Goal: Task Accomplishment & Management: Complete application form

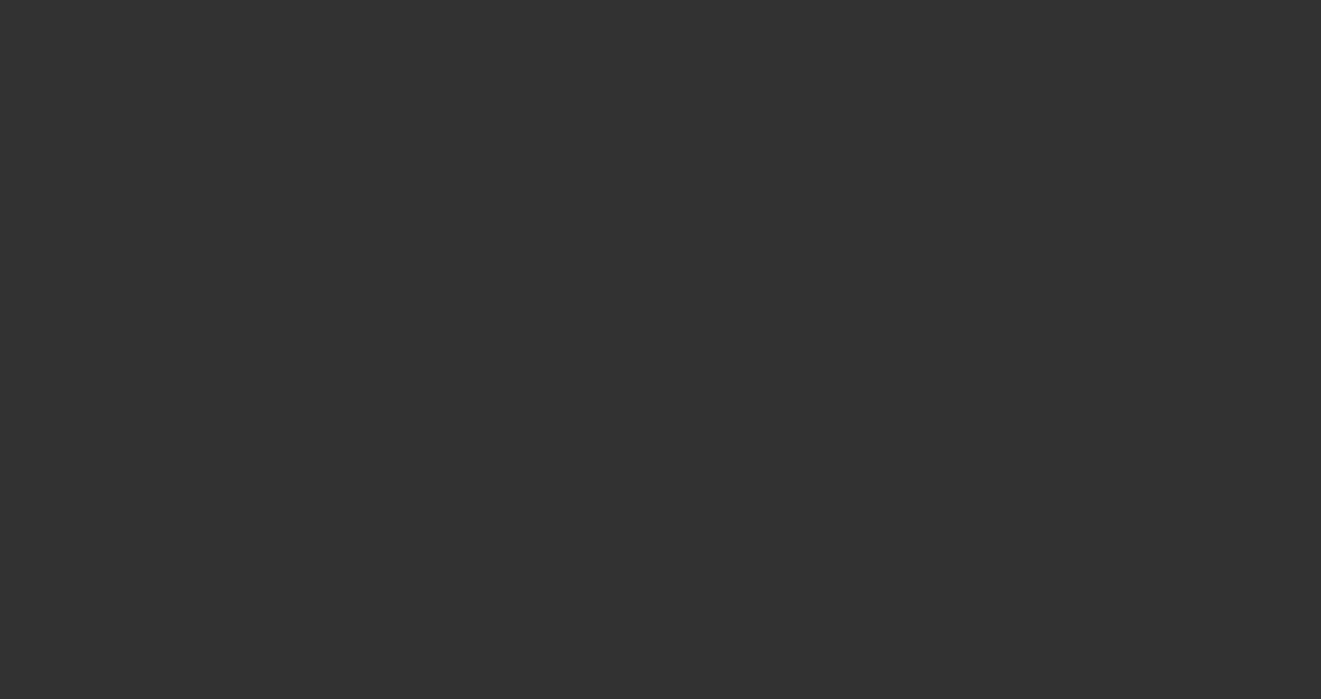
select select "3"
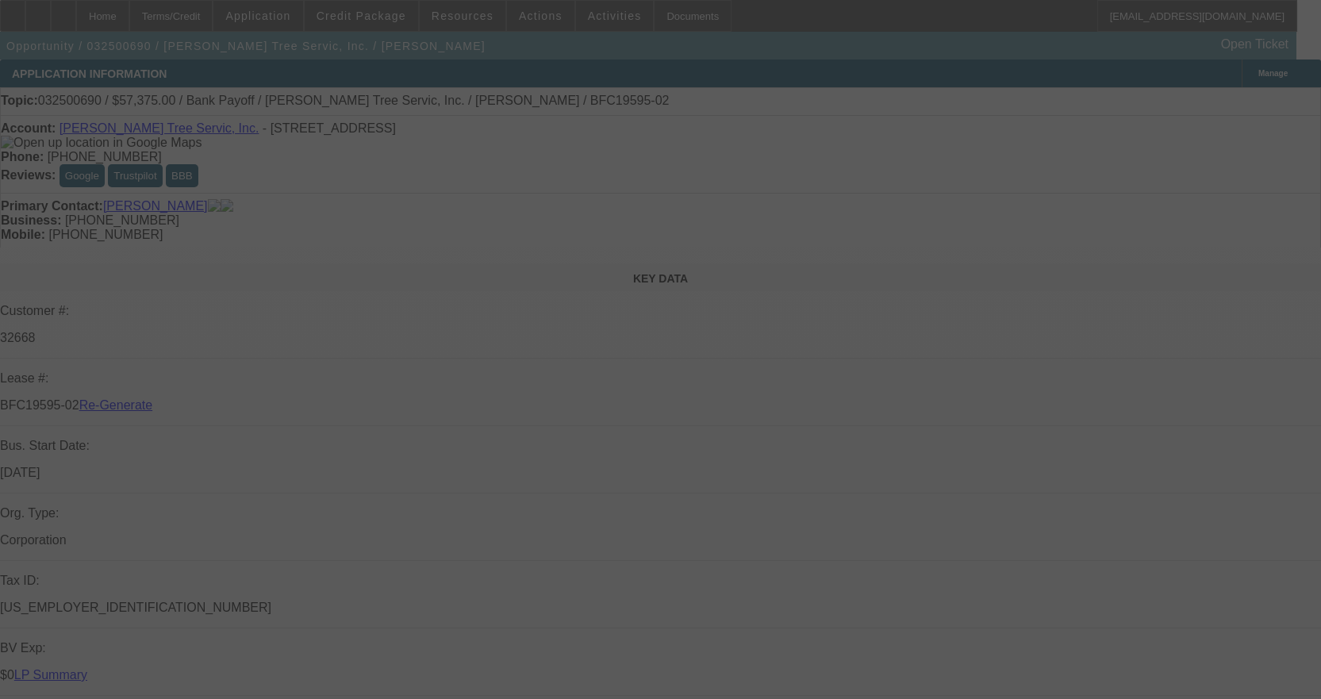
select select "0.1"
select select "0"
select select "3"
select select "0"
select select "6"
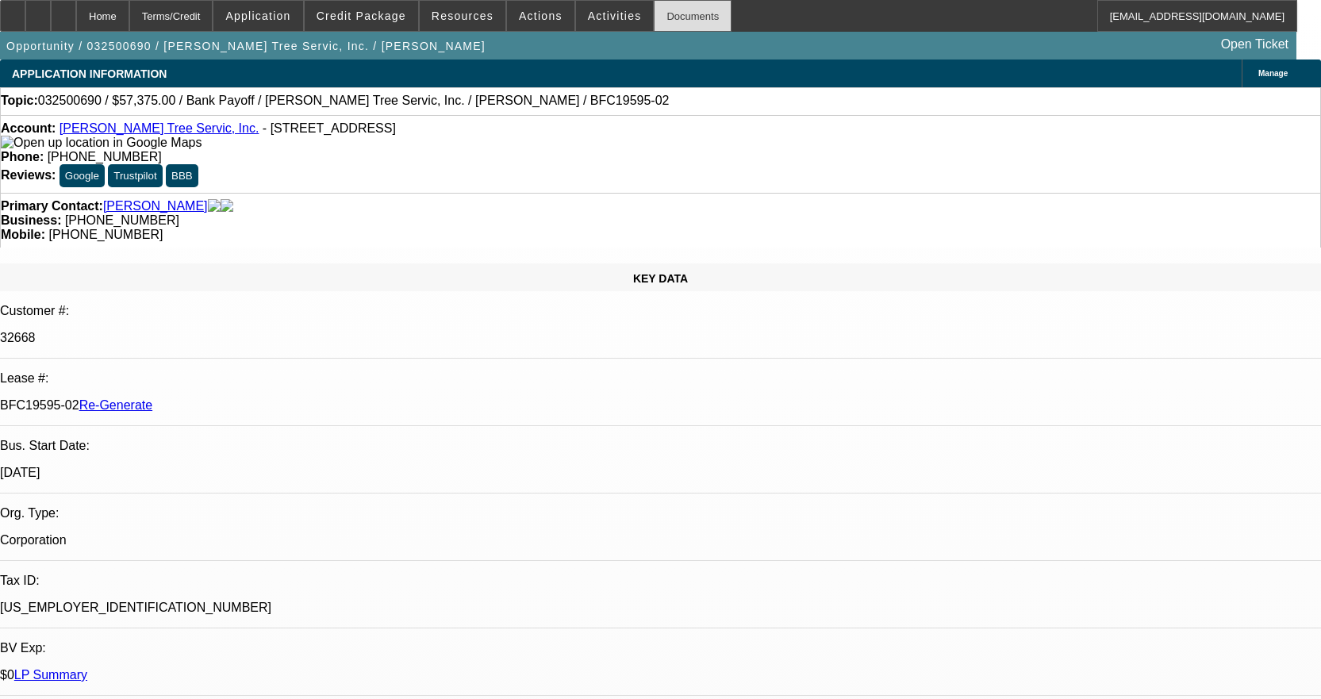
click at [676, 17] on div "Documents" at bounding box center [693, 16] width 78 height 32
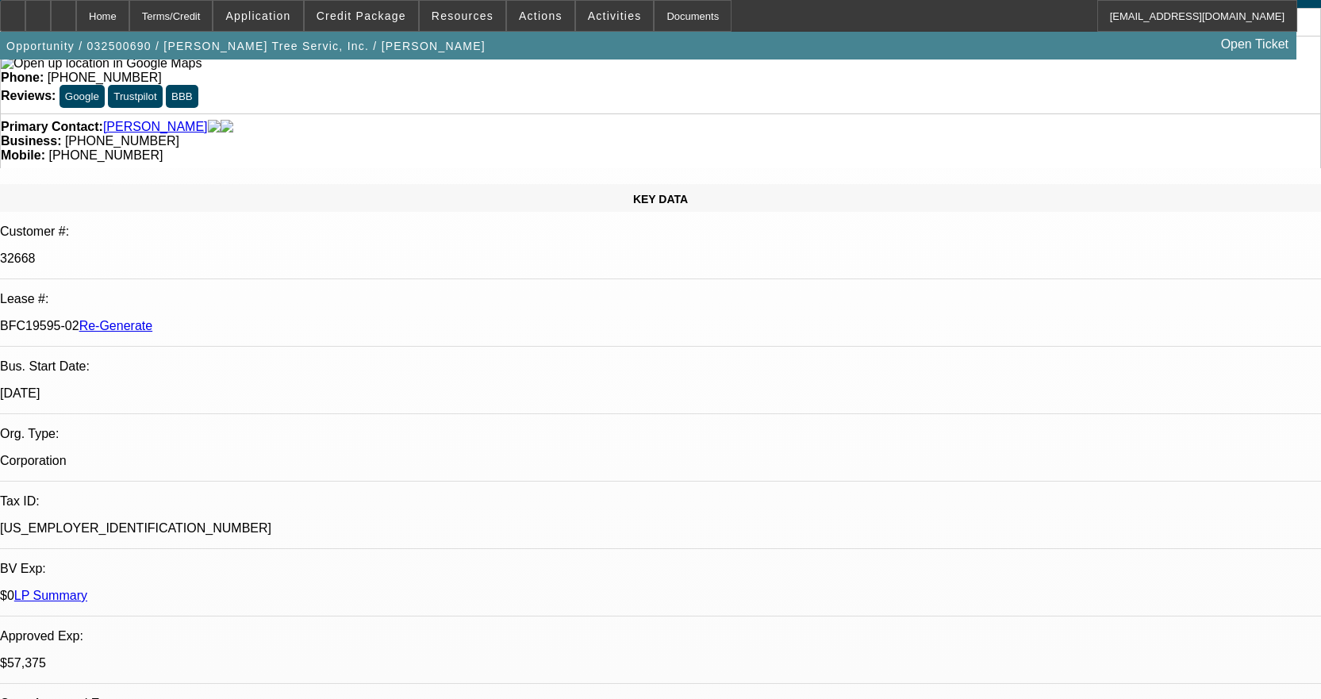
scroll to position [873, 0]
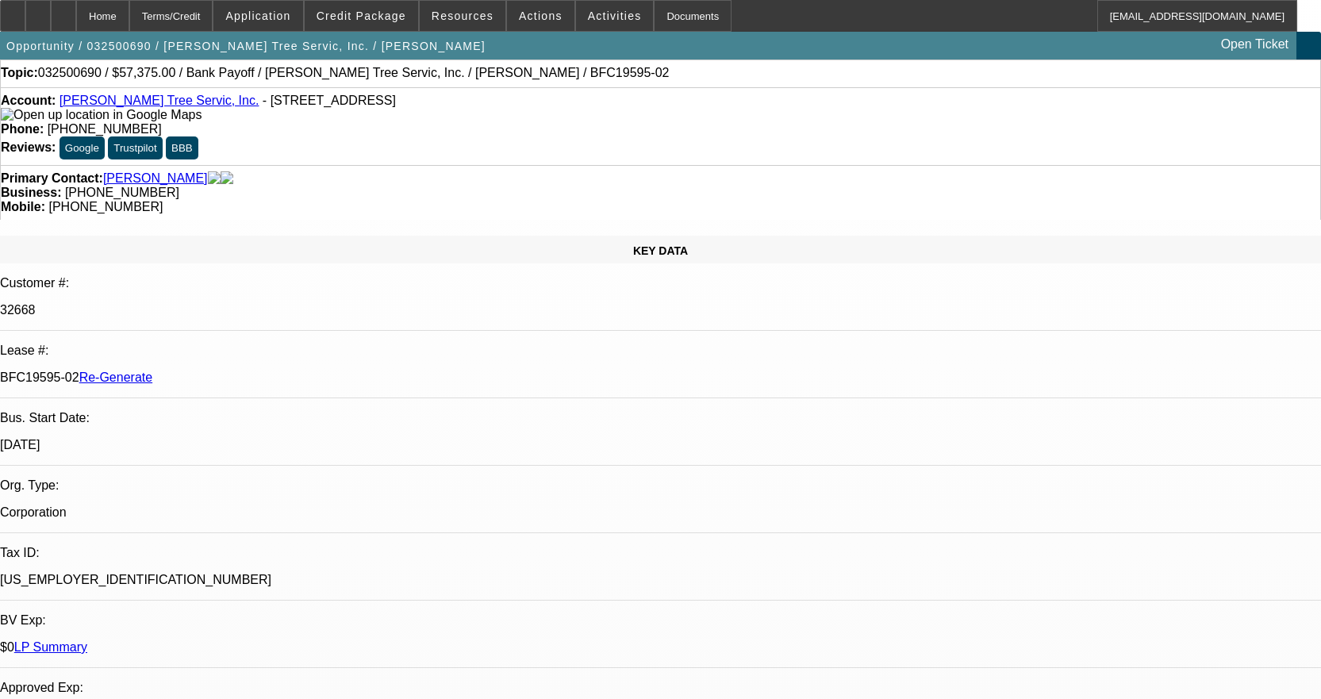
scroll to position [0, 0]
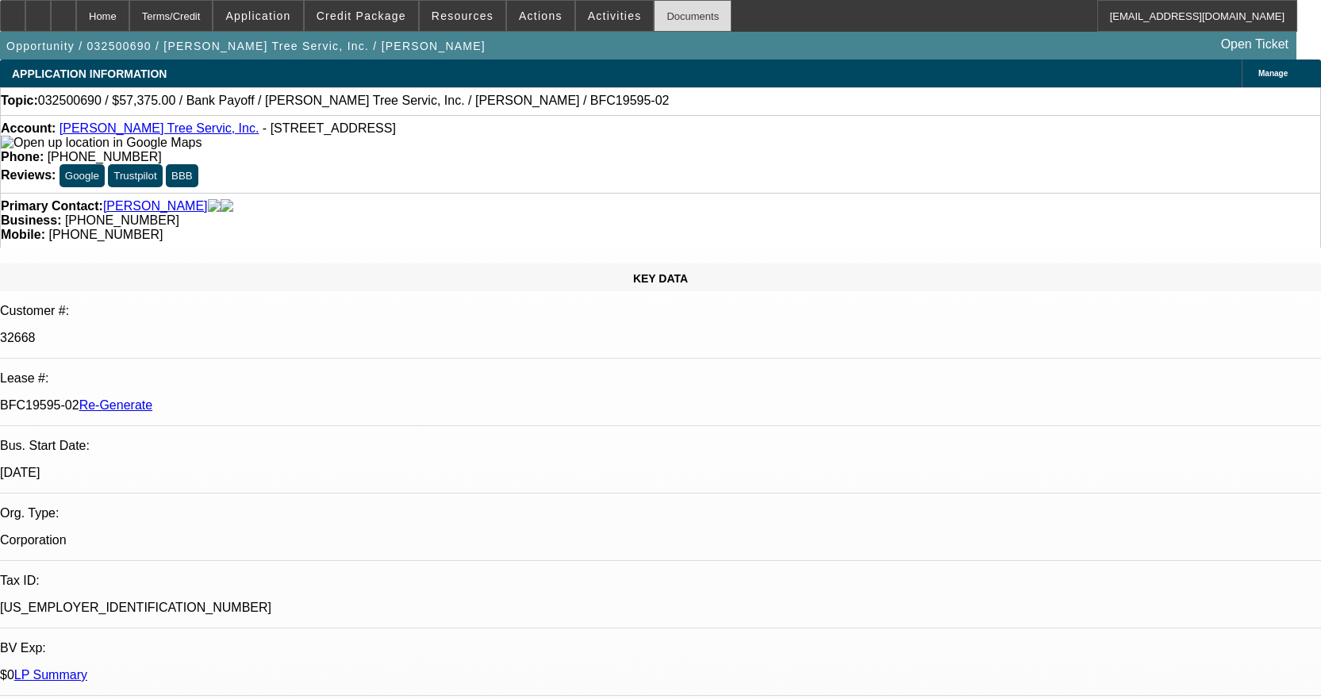
click at [658, 19] on div "Documents" at bounding box center [693, 16] width 78 height 32
click at [654, 25] on div "Documents" at bounding box center [693, 16] width 78 height 32
click at [670, 13] on div "Documents" at bounding box center [693, 16] width 78 height 32
click at [671, 6] on div "Documents" at bounding box center [693, 16] width 78 height 32
click at [654, 10] on div "Documents" at bounding box center [693, 16] width 78 height 32
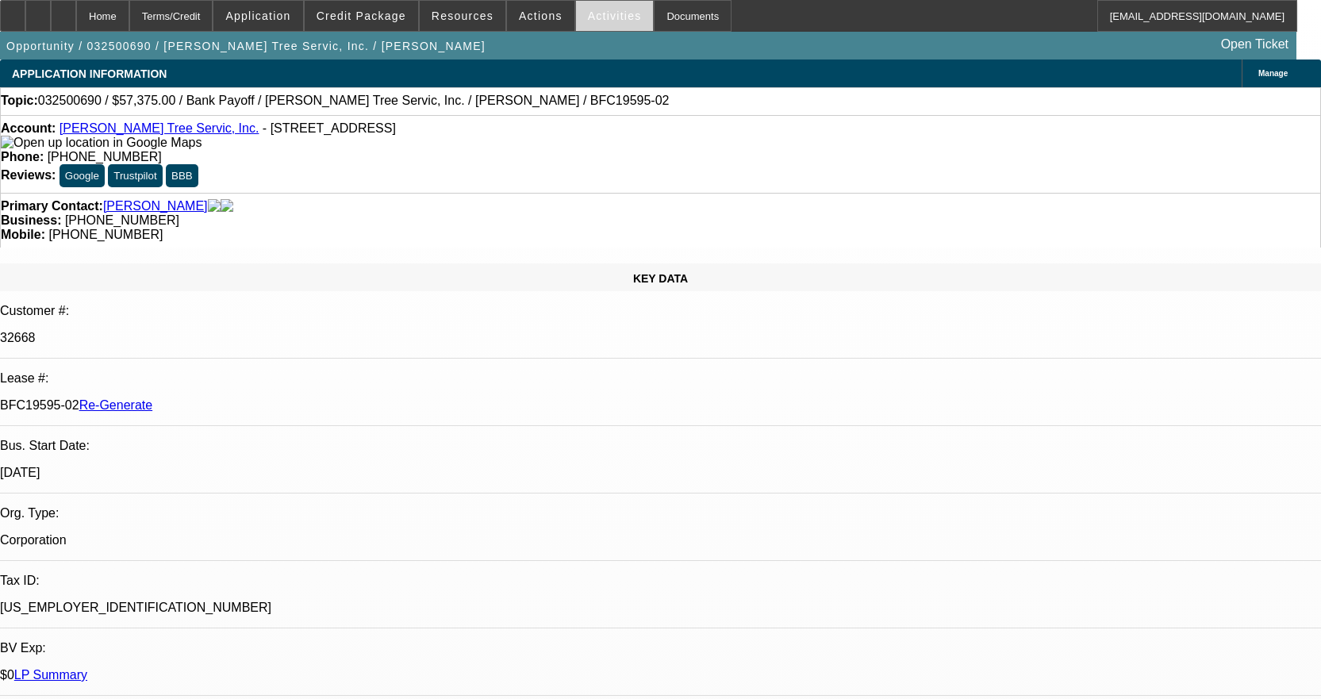
click at [588, 12] on span "Activities" at bounding box center [615, 16] width 54 height 13
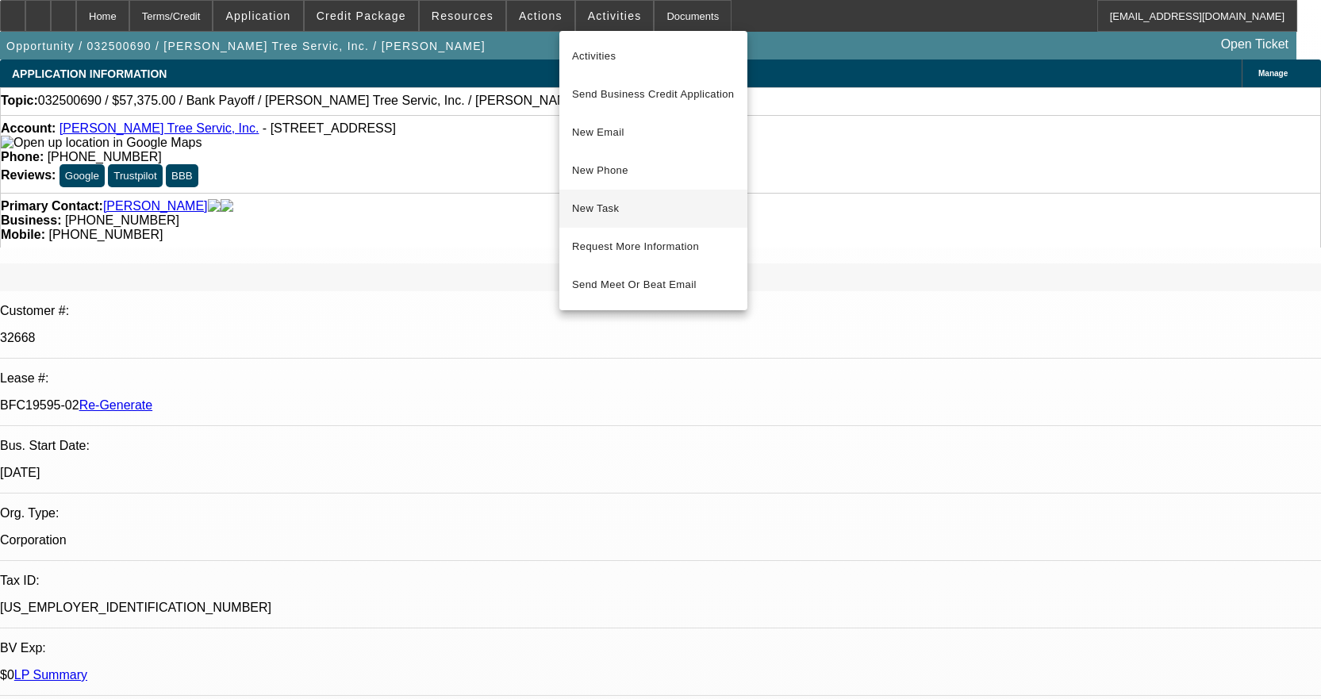
click at [611, 219] on button "New Task" at bounding box center [653, 209] width 188 height 38
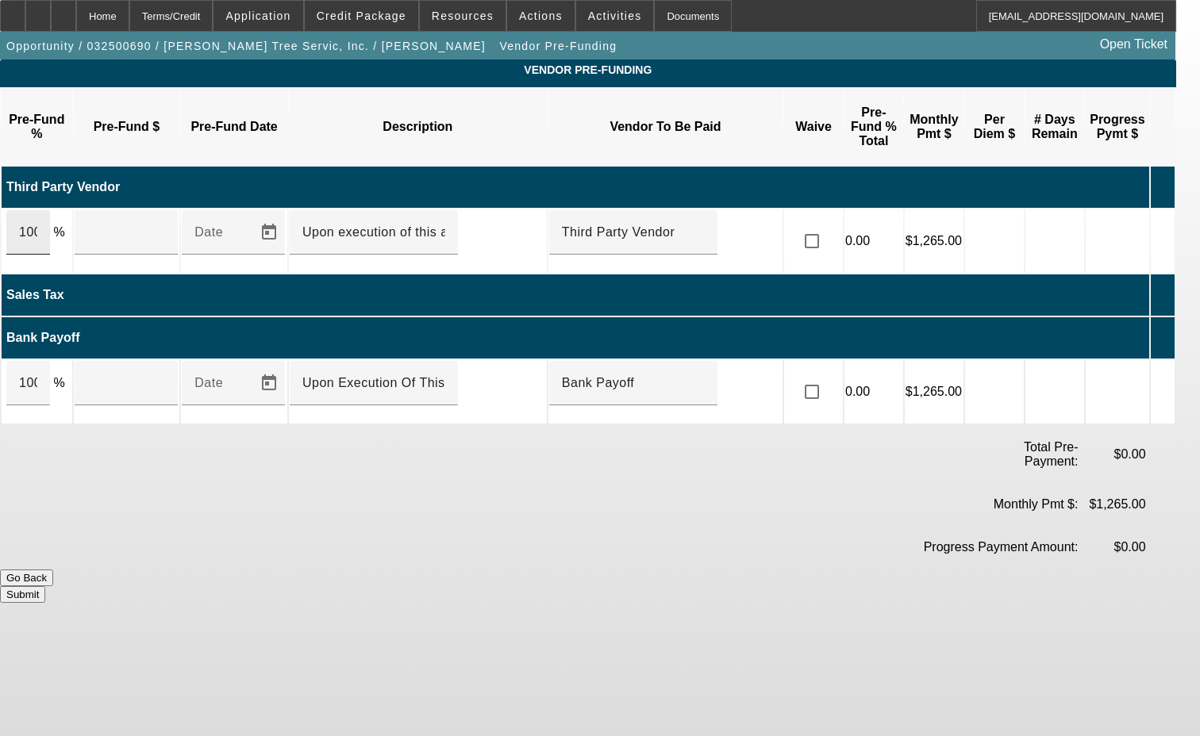
click at [37, 210] on div "100" at bounding box center [28, 232] width 18 height 44
type input "$2,715.88"
click at [37, 374] on input "100" at bounding box center [28, 383] width 18 height 19
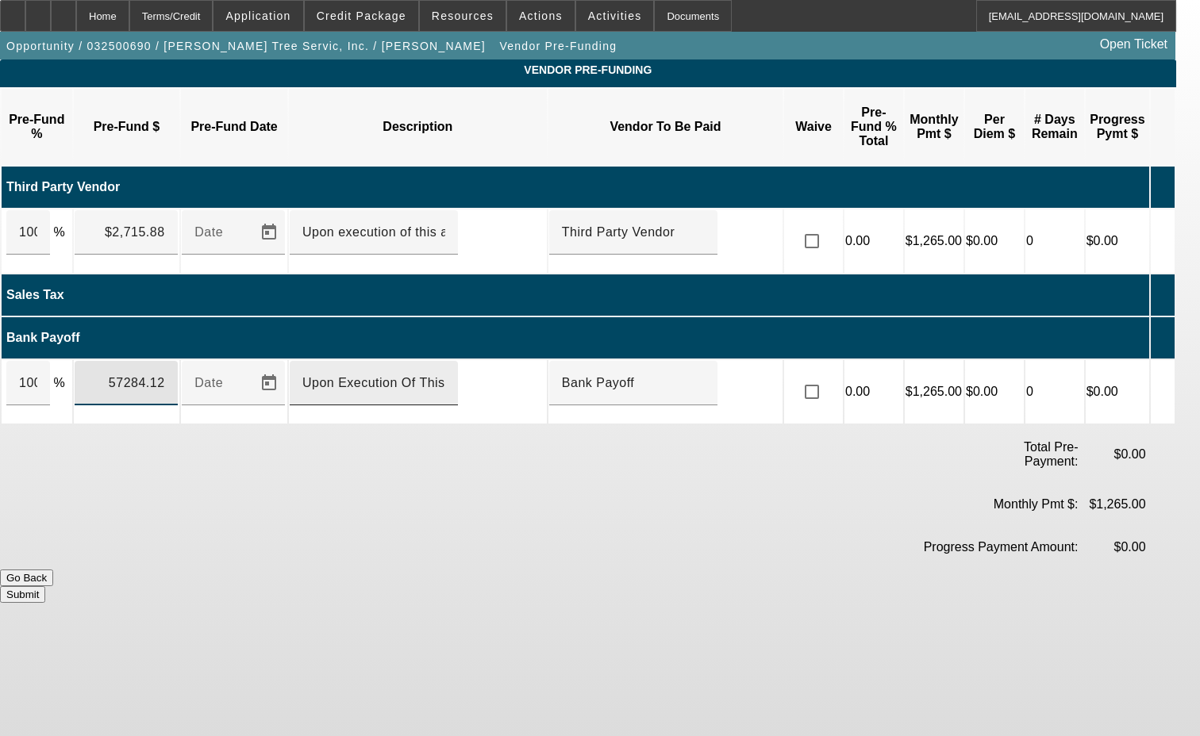
type input "$57,284.12"
click at [352, 374] on input "Upon Execution Of This Agreement" at bounding box center [373, 383] width 143 height 19
type input "Upon execution of this agreement"
click at [827, 225] on input "checkbox" at bounding box center [812, 241] width 32 height 32
checkbox input "true"
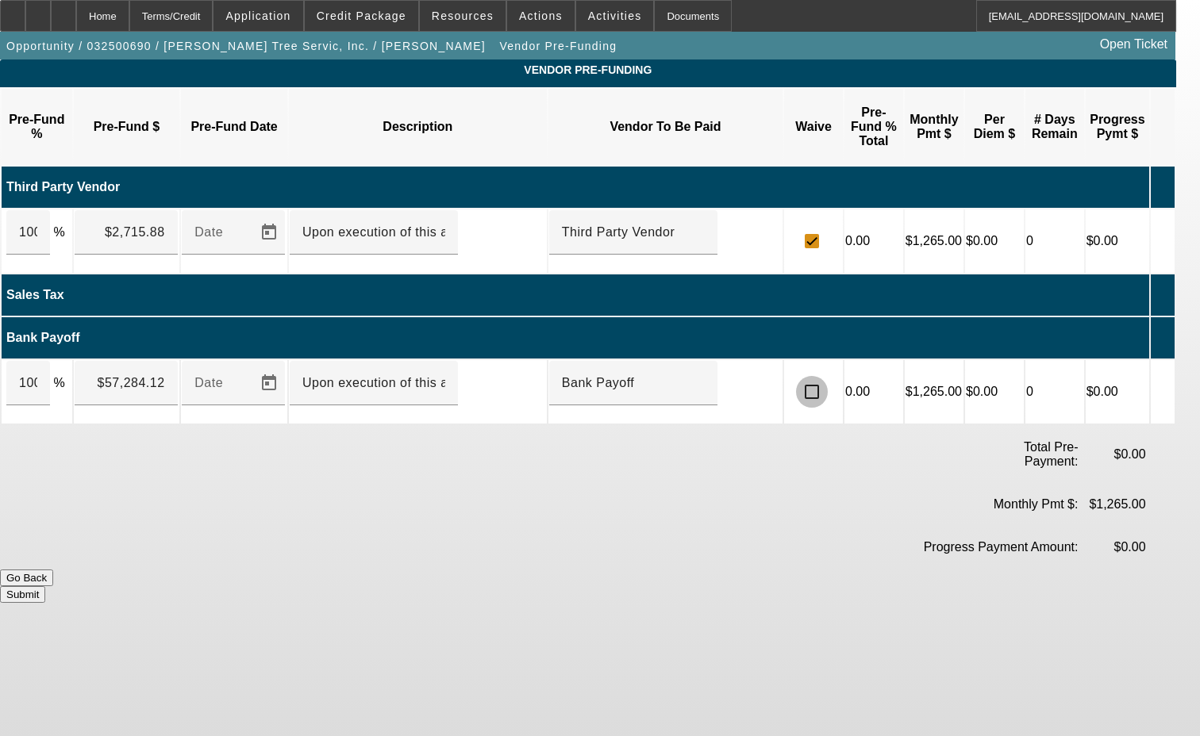
drag, startPoint x: 836, startPoint y: 330, endPoint x: 858, endPoint y: 347, distance: 27.8
click at [827, 376] on input "checkbox" at bounding box center [812, 392] width 32 height 32
checkbox input "true"
click at [45, 586] on button "Submit" at bounding box center [22, 594] width 45 height 17
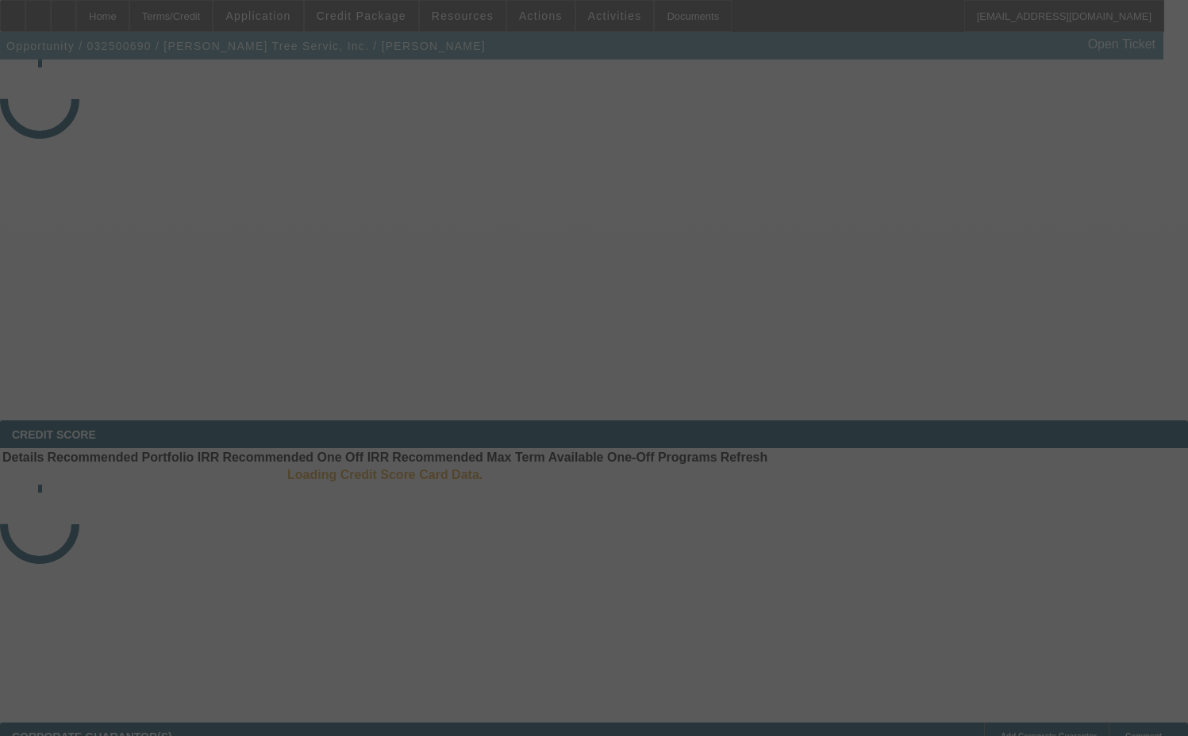
select select "3"
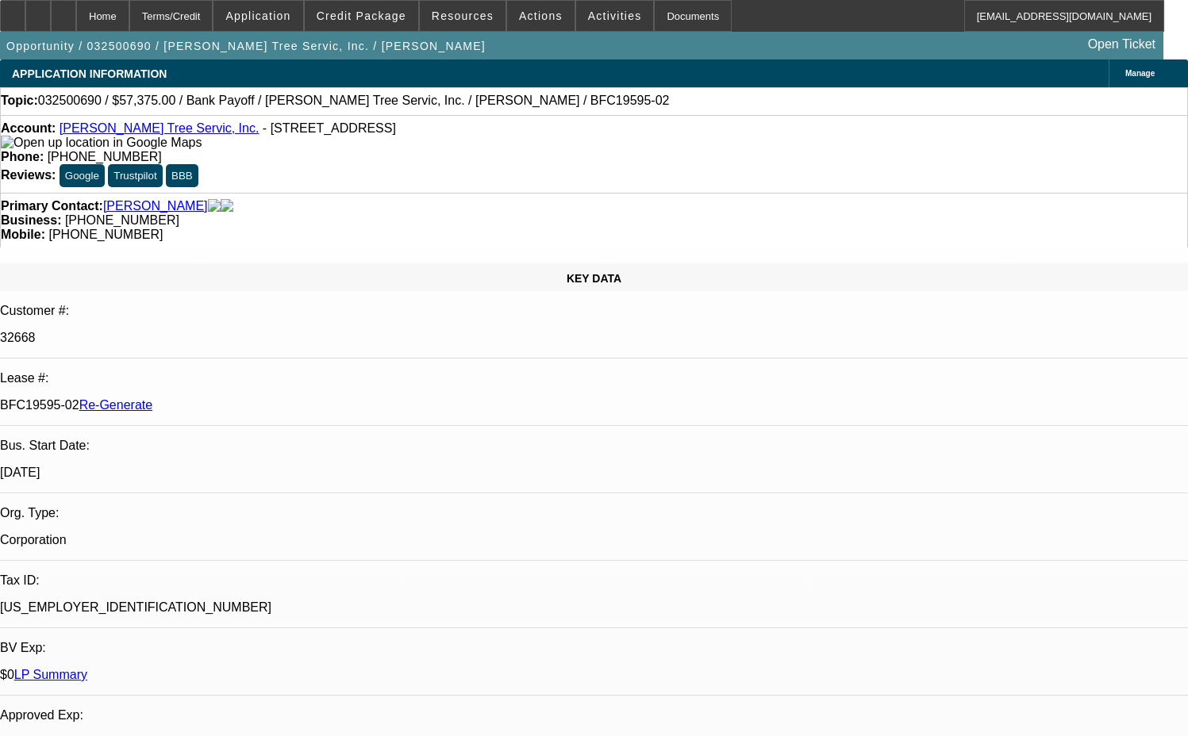
select select "0.1"
select select "0"
select select "3"
select select "0"
select select "6"
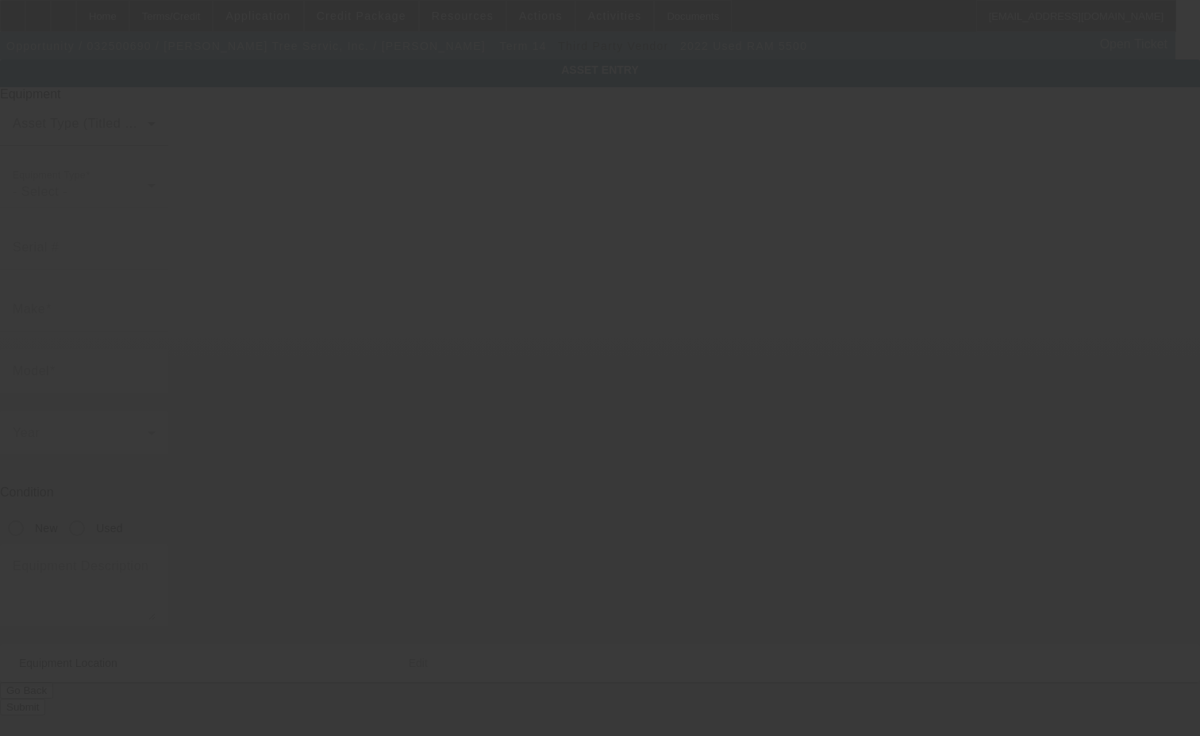
type input "3C7WRNAL9NG383464"
type input "Ram"
type input "5500"
radio input "true"
type input "5 Lyme St"
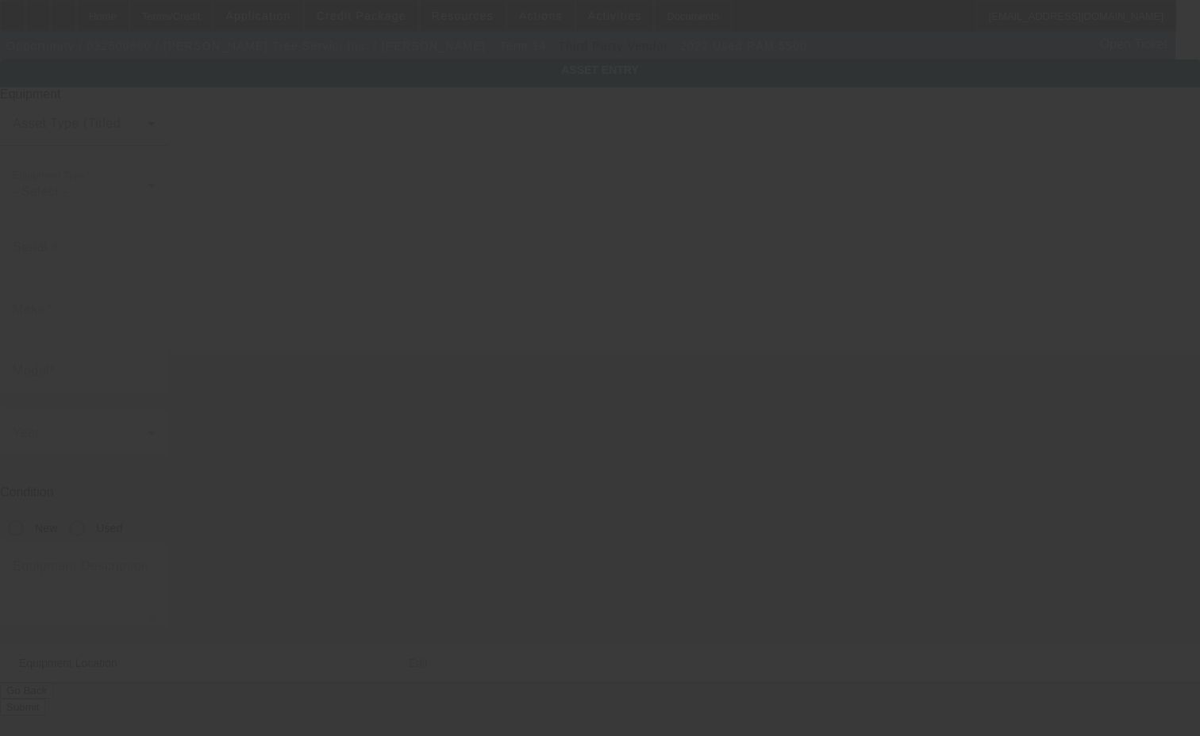
type input "Oak Bluffs"
type input "02557"
type input "Dukes"
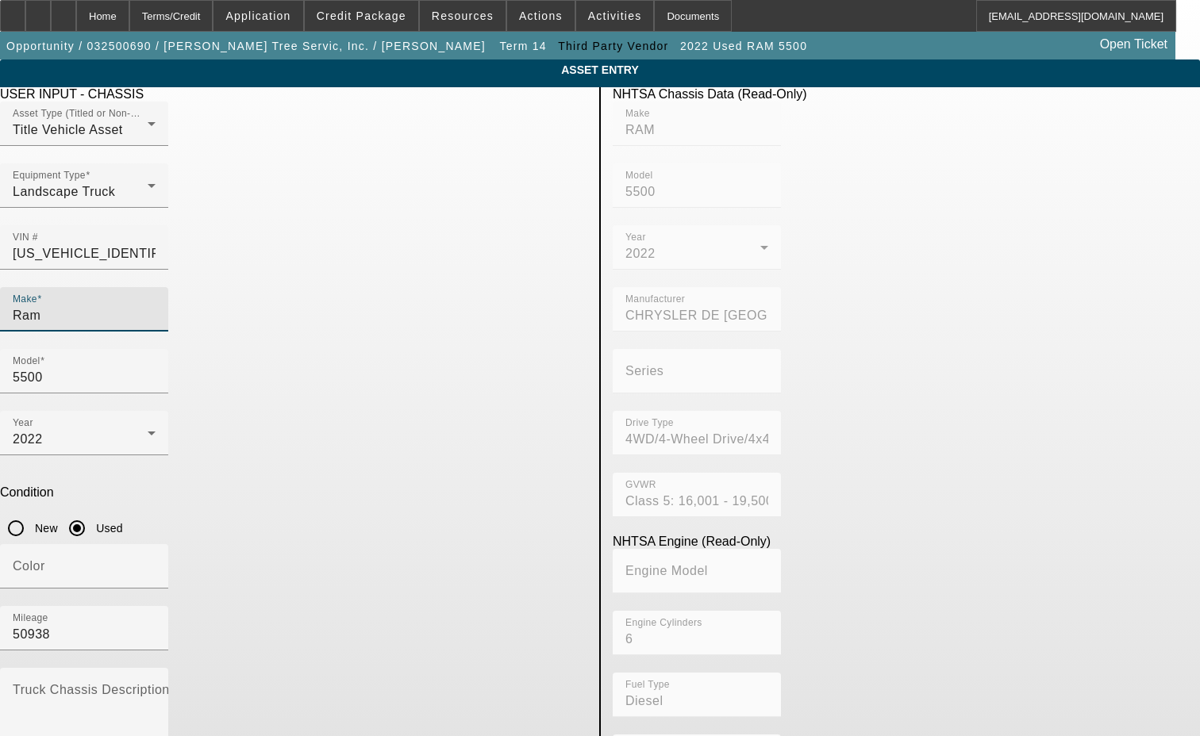
click at [155, 306] on input "Ram" at bounding box center [84, 315] width 143 height 19
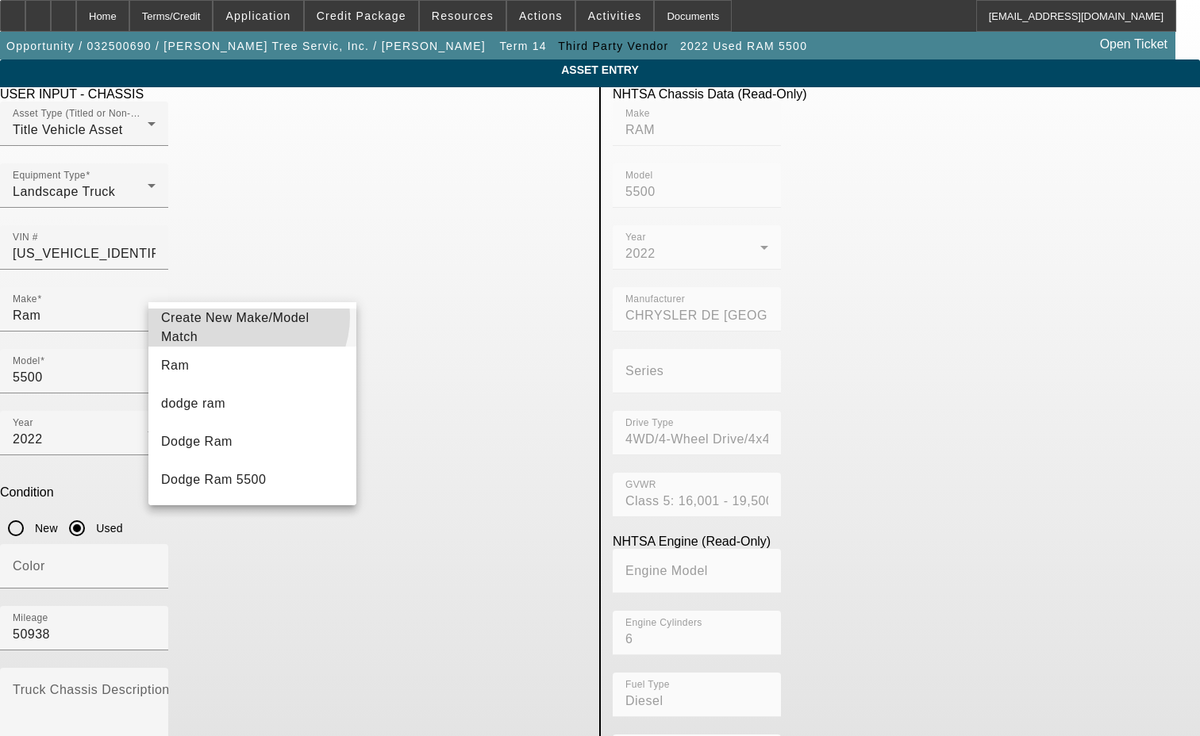
click at [247, 317] on mat-option "Create New Make/Model Match" at bounding box center [252, 328] width 208 height 38
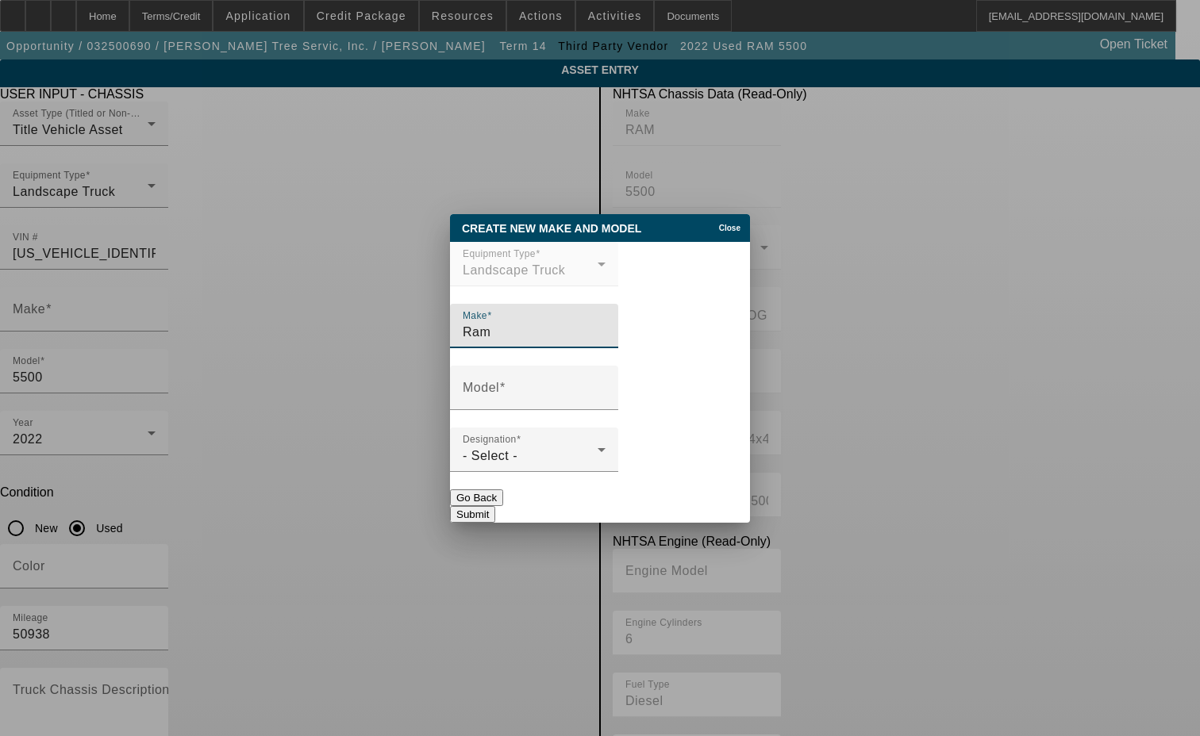
type input "Ram"
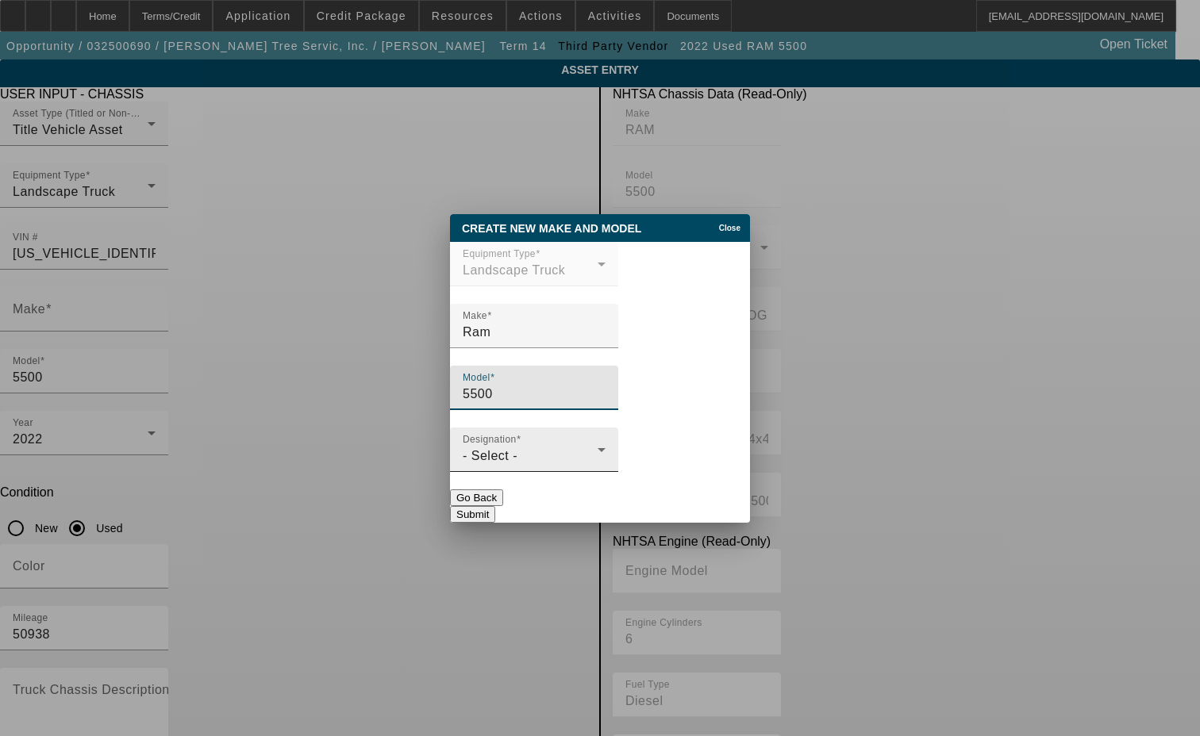
type input "5500"
click at [516, 444] on mat-label "Designation" at bounding box center [490, 439] width 54 height 10
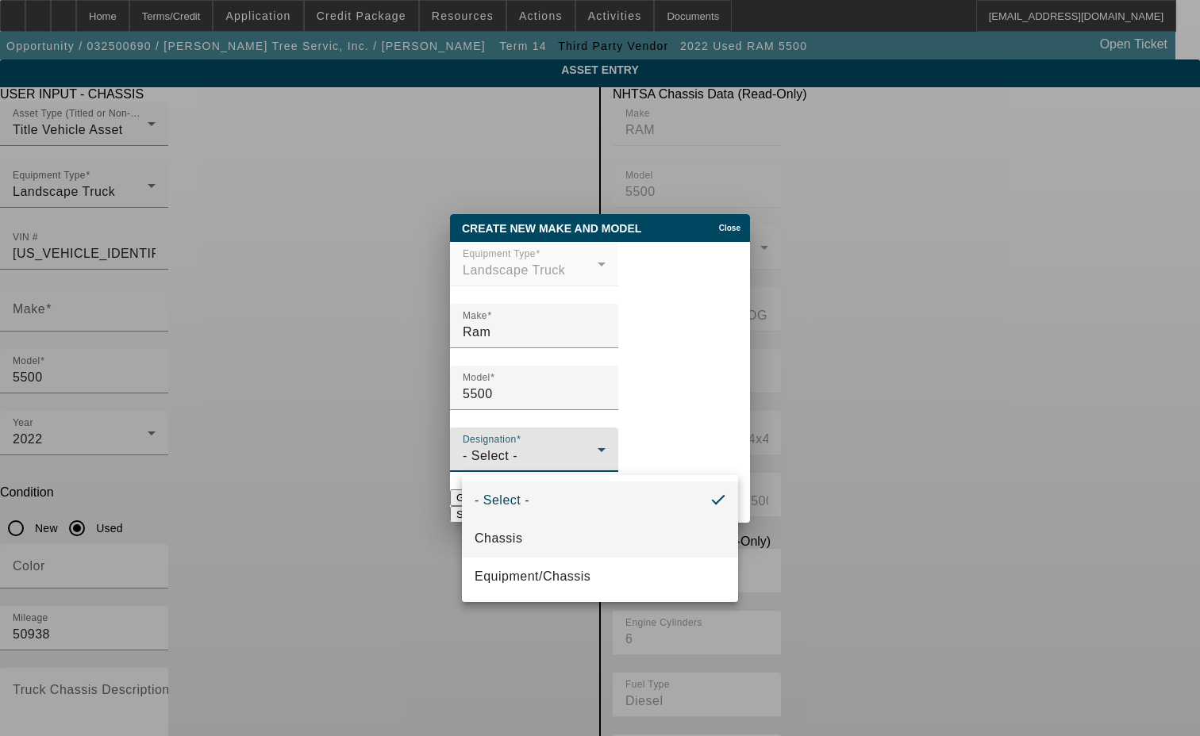
click at [493, 536] on span "Chassis" at bounding box center [498, 538] width 48 height 19
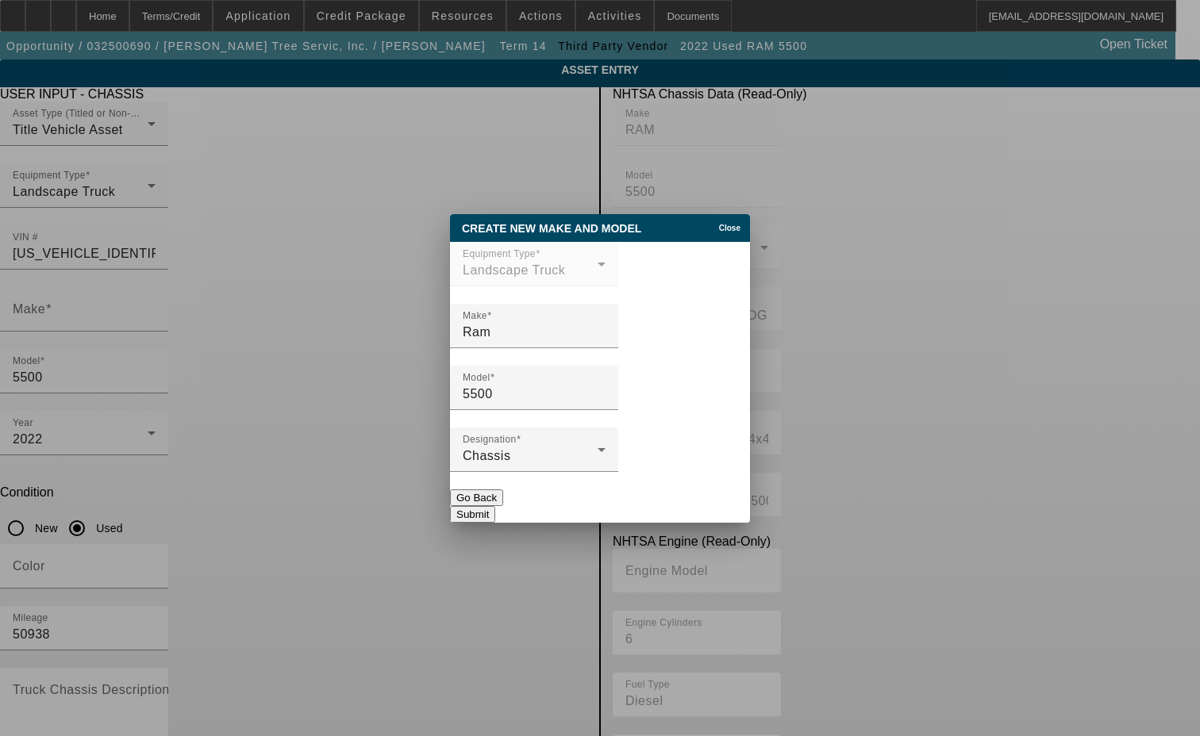
click at [495, 506] on button "Submit" at bounding box center [472, 514] width 45 height 17
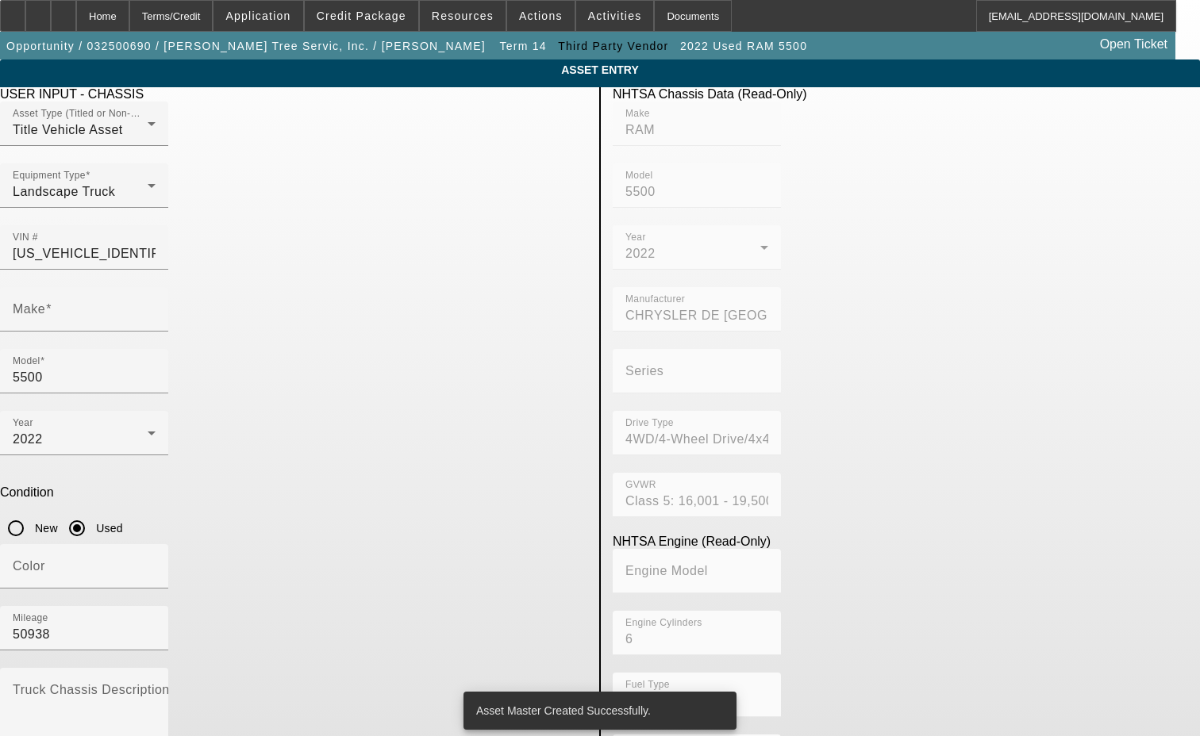
type input "Ram"
click at [155, 687] on textarea "Truck Chassis Description (Describe the truck chassis only)" at bounding box center [84, 715] width 143 height 57
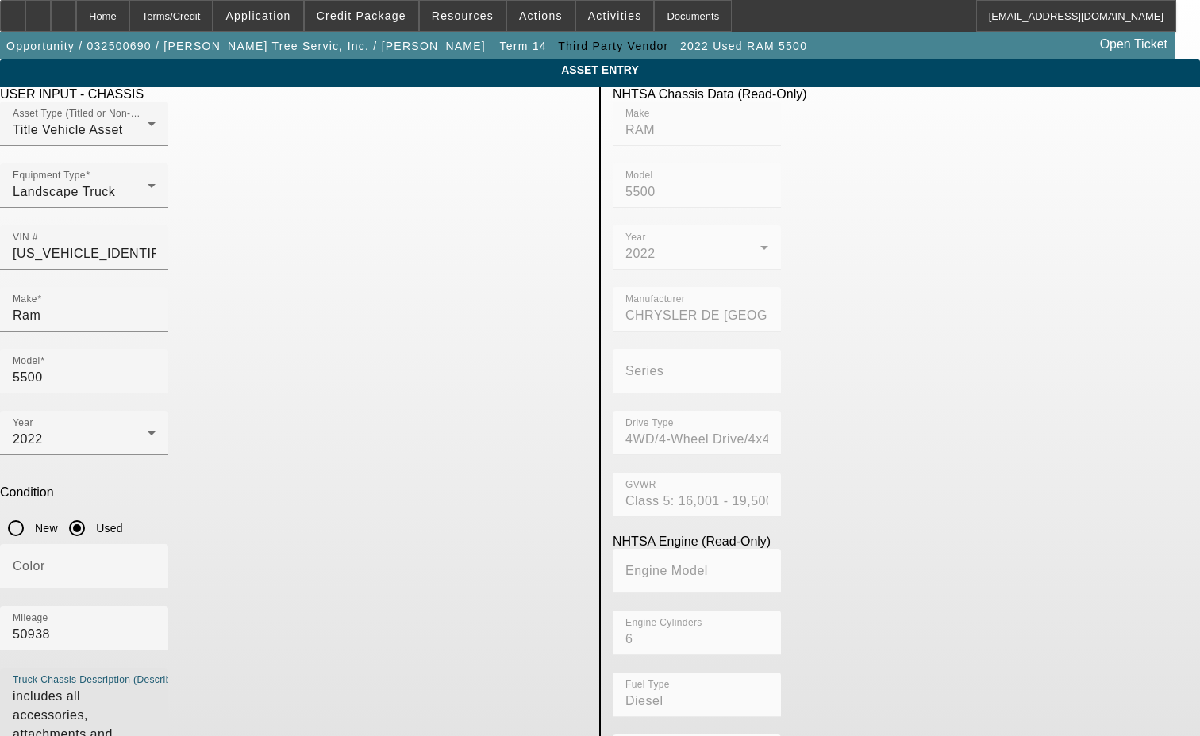
type textarea "includes all accessories, attachments and options"
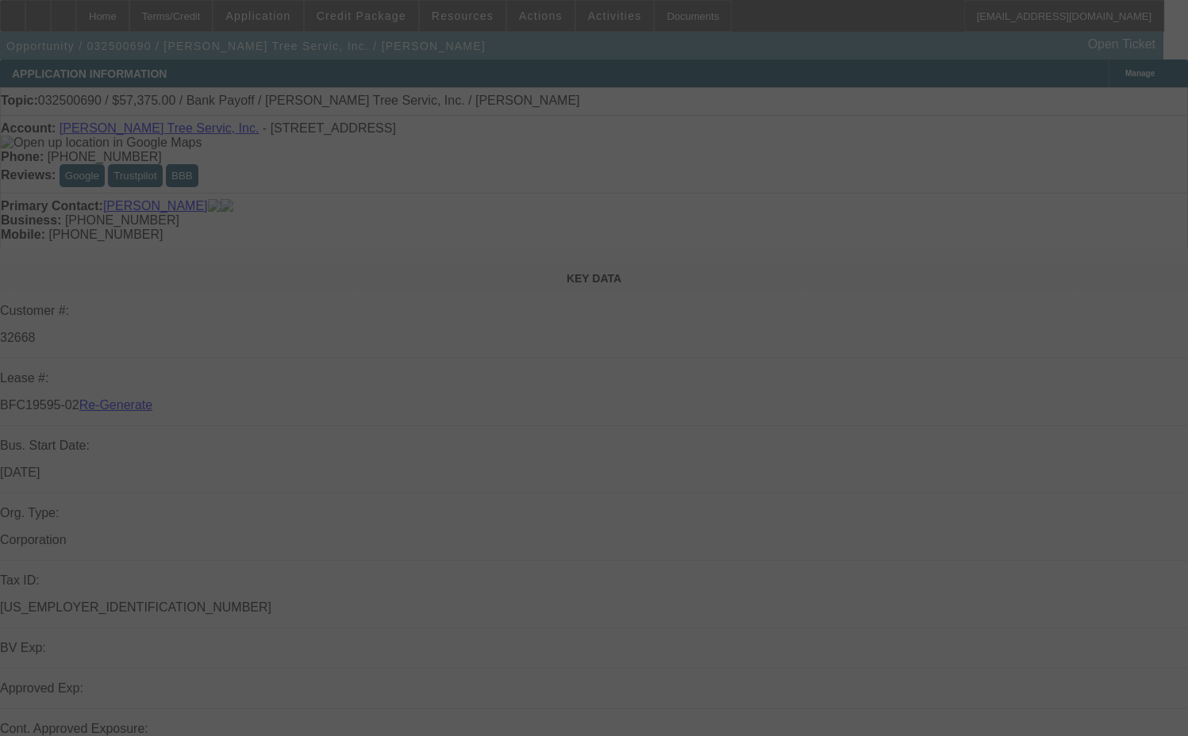
select select "3"
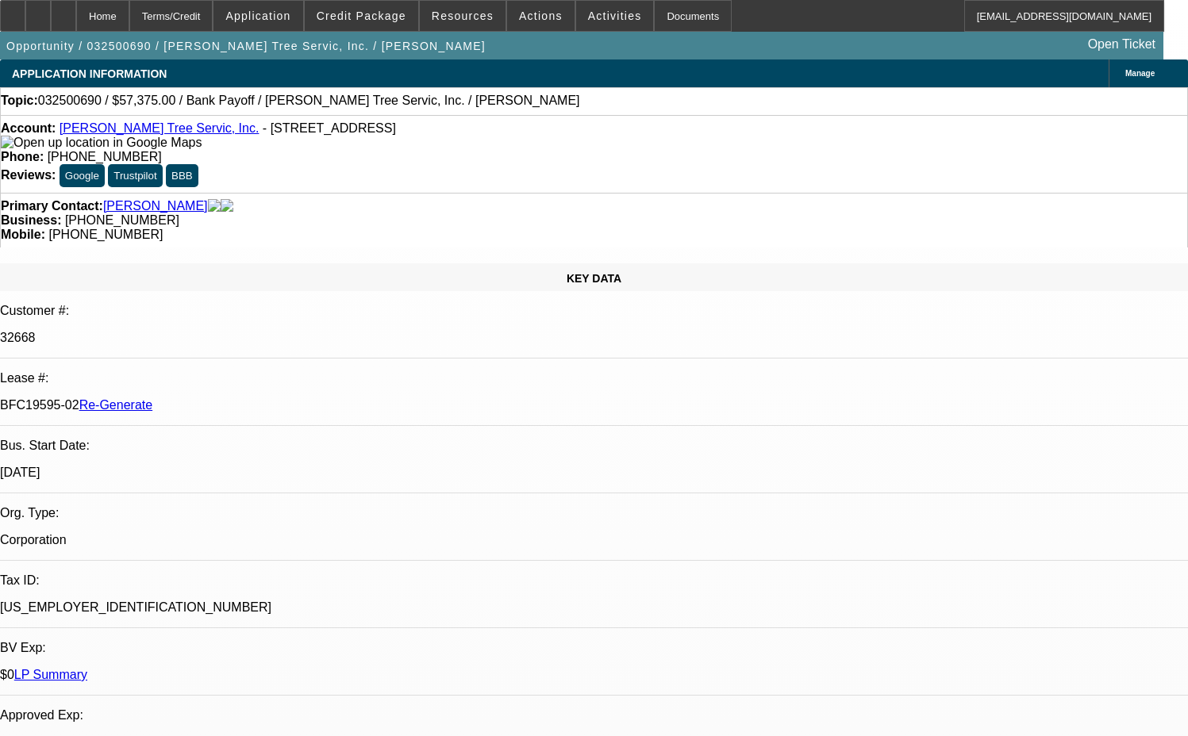
select select "0.1"
select select "0"
select select "3"
select select "0"
select select "6"
